Goal: Check status

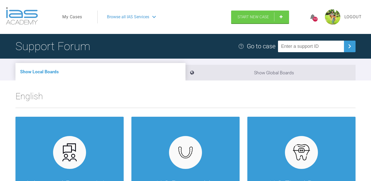
click at [73, 16] on link "My Cases" at bounding box center [72, 17] width 20 height 7
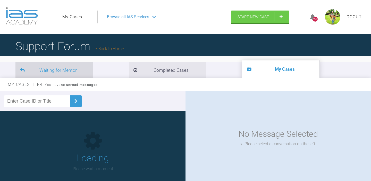
click at [74, 71] on li "Waiting for Mentor" at bounding box center [53, 70] width 77 height 16
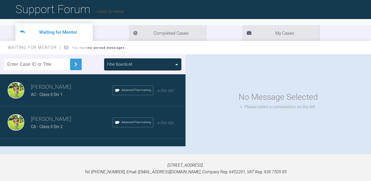
scroll to position [45, 0]
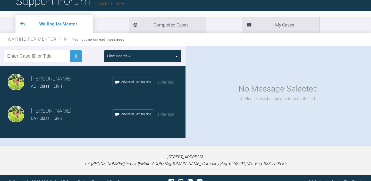
click at [84, 116] on div "CA - Class II Div 2" at bounding box center [72, 118] width 82 height 7
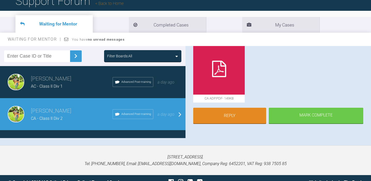
scroll to position [0, 0]
